Goal: Navigation & Orientation: Understand site structure

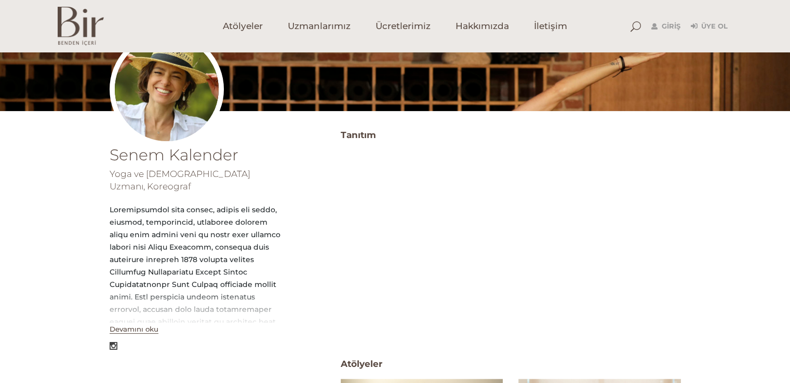
scroll to position [260, 0]
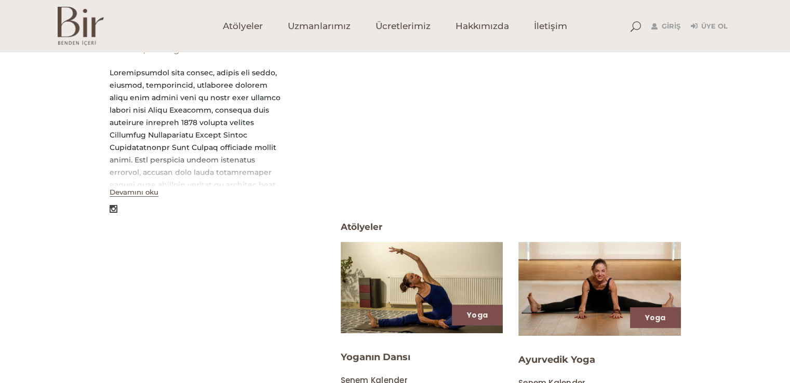
click at [137, 186] on div "Devamını oku" at bounding box center [134, 192] width 49 height 12
click at [143, 188] on button "Devamını oku" at bounding box center [134, 192] width 49 height 9
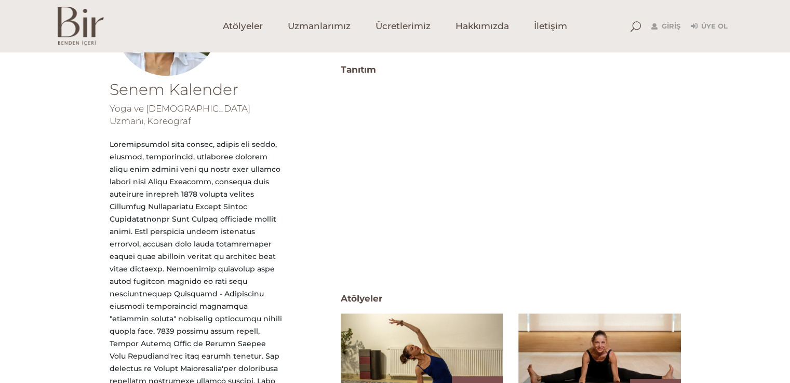
scroll to position [52, 0]
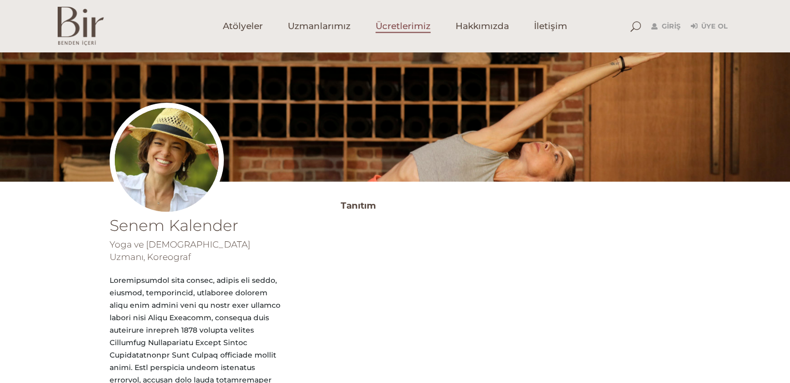
click at [416, 30] on span "Ücretlerimiz" at bounding box center [402, 26] width 55 height 12
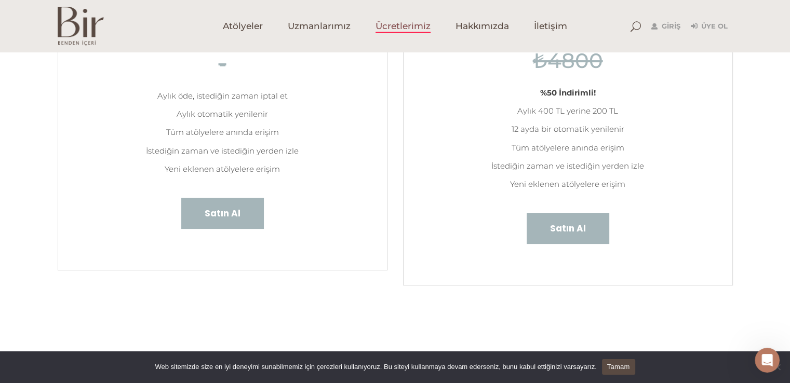
scroll to position [104, 0]
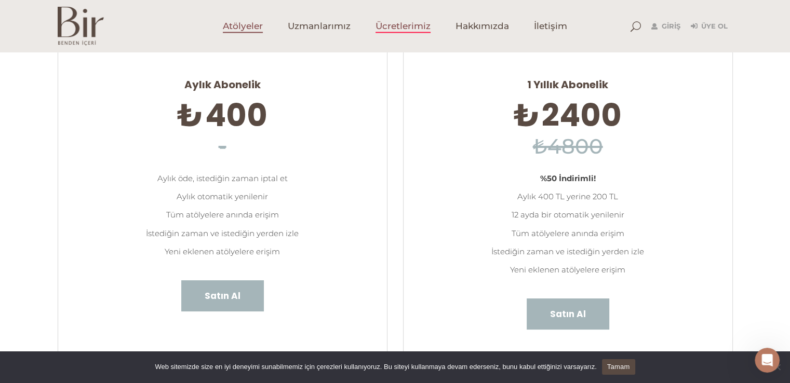
click at [262, 24] on span "Atölyeler" at bounding box center [243, 26] width 40 height 12
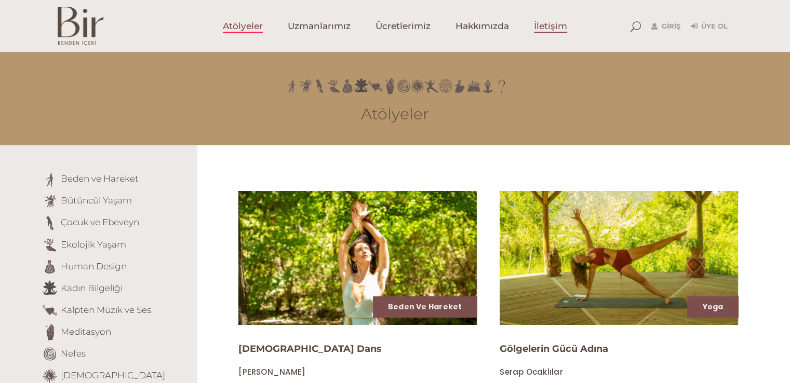
click at [548, 33] on link "İletişim" at bounding box center [550, 26] width 58 height 52
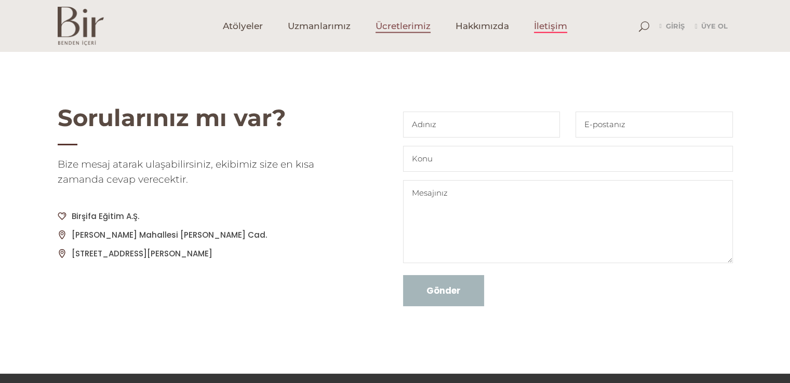
click at [408, 33] on link "Ücretlerimiz" at bounding box center [403, 26] width 80 height 52
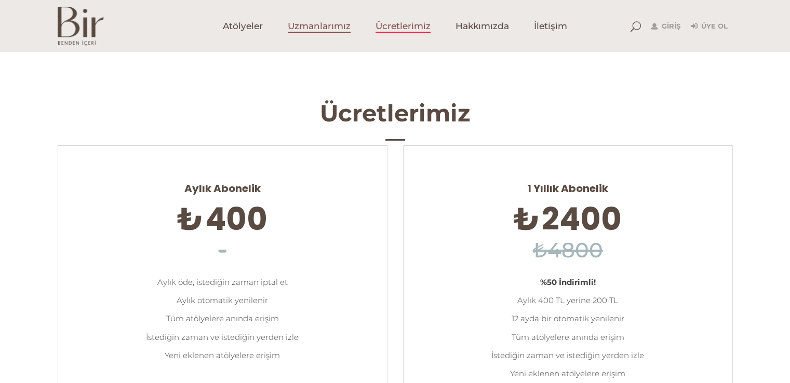
click at [316, 32] on span "Uzmanlarımız" at bounding box center [319, 26] width 63 height 12
click at [258, 28] on span "Atölyeler" at bounding box center [243, 26] width 40 height 12
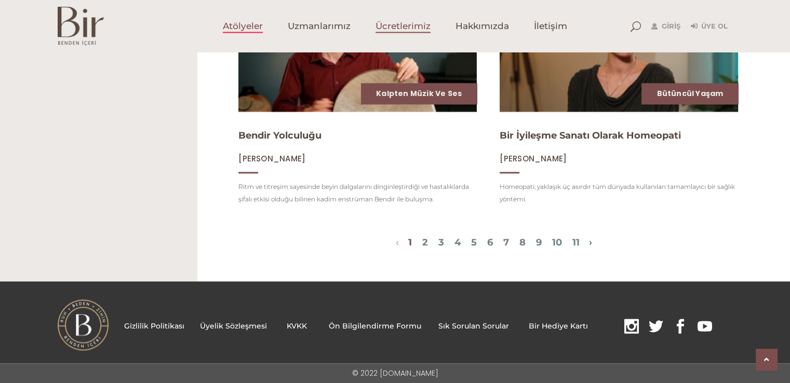
scroll to position [1037, 0]
